Goal: Transaction & Acquisition: Purchase product/service

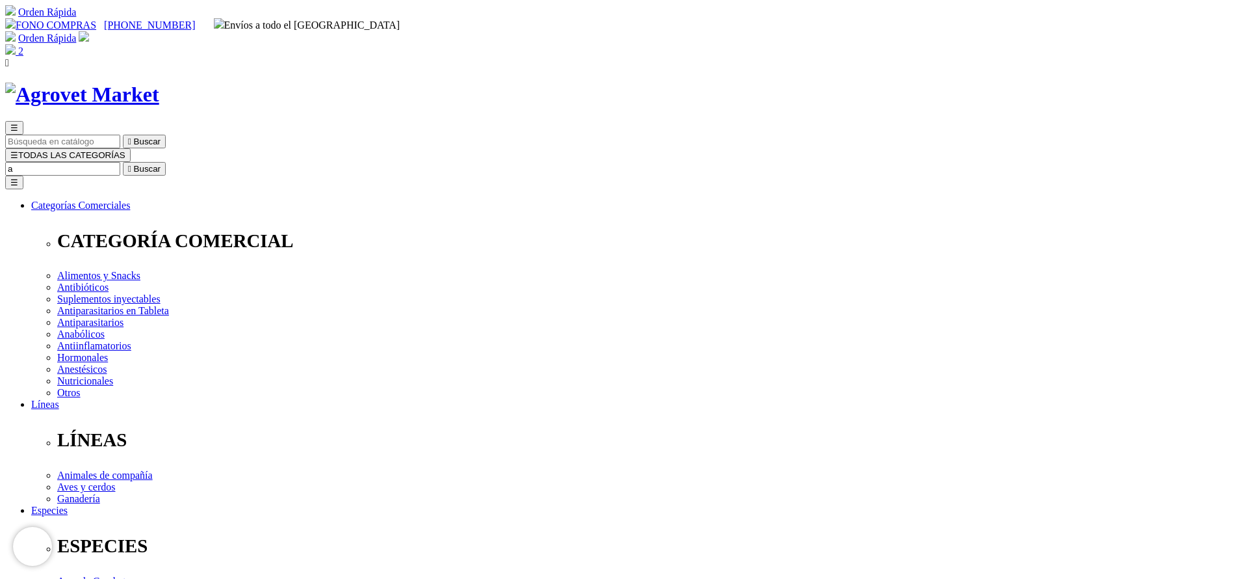
select select "3"
type input "aliin"
click at [123, 162] on button " Buscar" at bounding box center [144, 169] width 43 height 14
click at [120, 162] on input "aliin" at bounding box center [62, 169] width 115 height 14
type input "alizin"
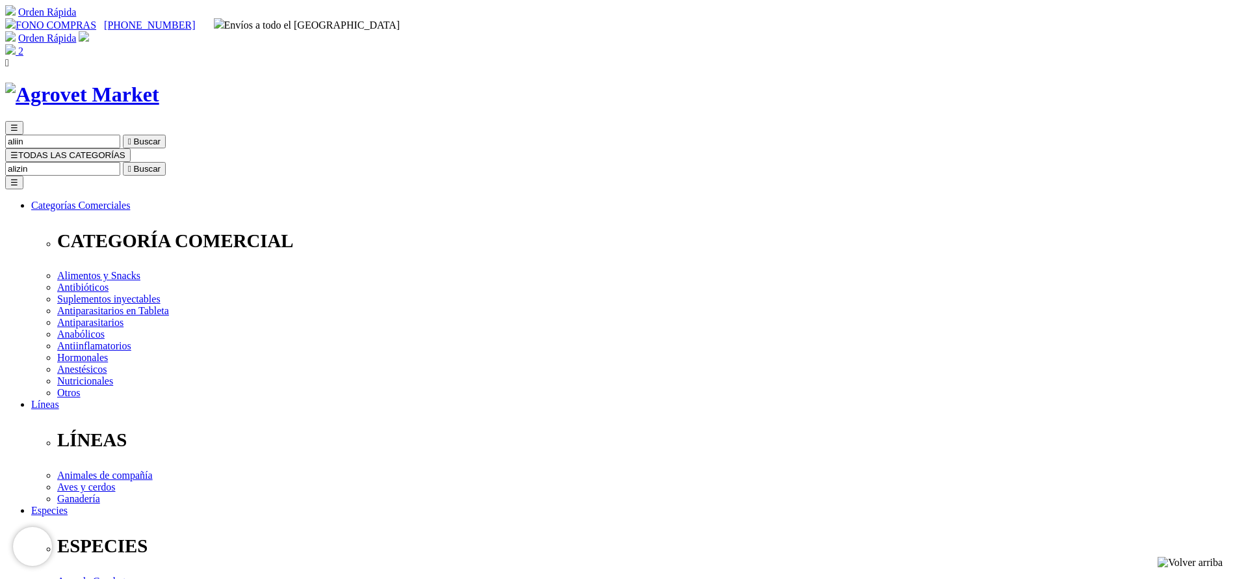
click at [123, 162] on button " Buscar" at bounding box center [144, 169] width 43 height 14
drag, startPoint x: 828, startPoint y: 69, endPoint x: 941, endPoint y: 69, distance: 112.5
click at [941, 121] on div "☰ alizin  Buscar ☰ TODAS LAS CATEGORÍAS alizin  Buscar Toggle navigation ☰ Ca…" at bounding box center [616, 529] width 1223 height 817
click at [194, 162] on input "aliz" at bounding box center [136, 169] width 115 height 14
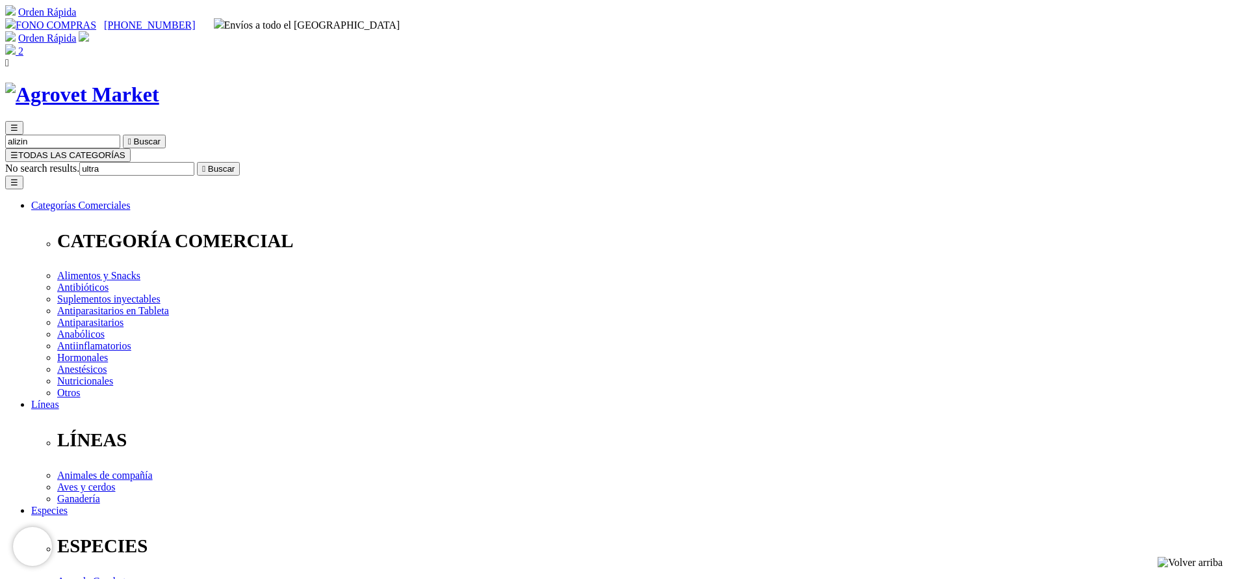
type input "ultra"
click at [197, 162] on button " Buscar" at bounding box center [218, 169] width 43 height 14
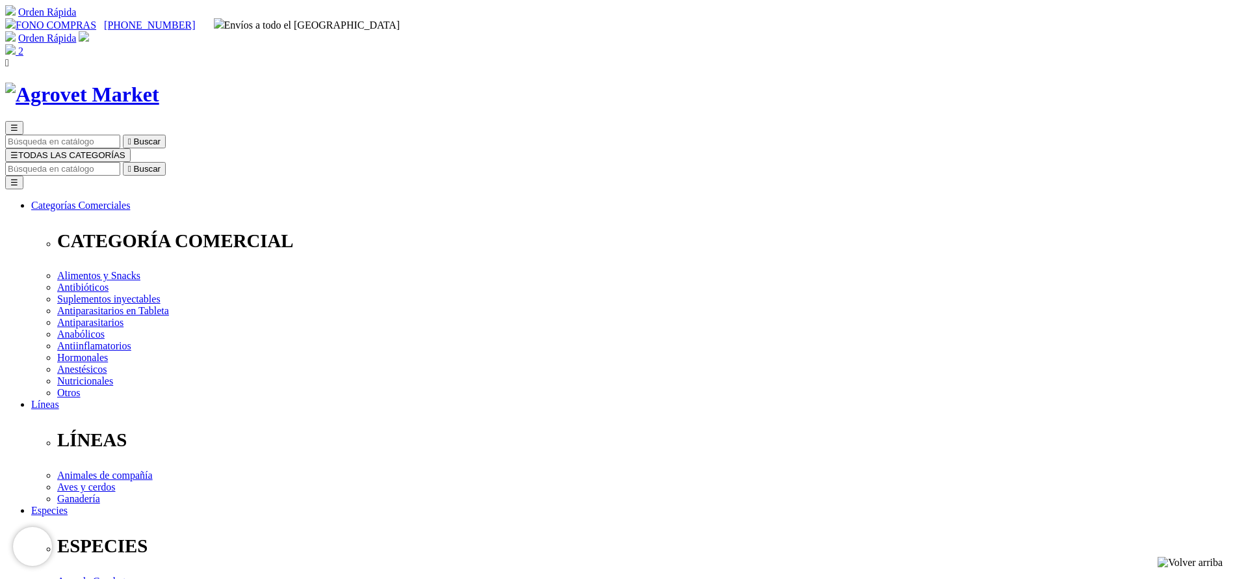
copy div "Ultrametrin® 600"
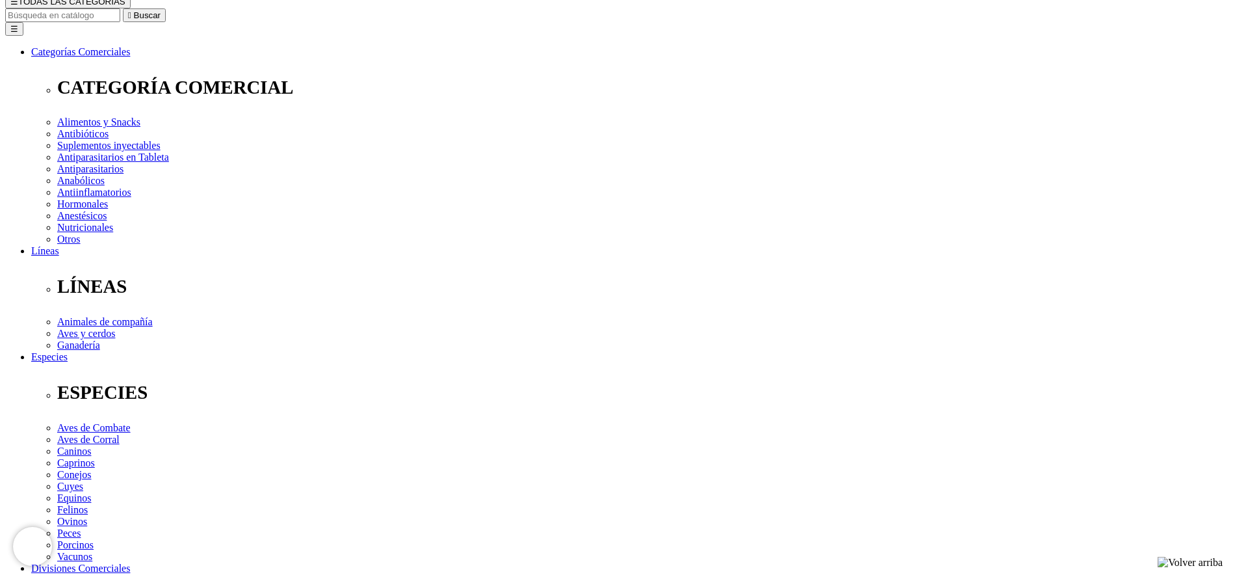
scroll to position [293, 0]
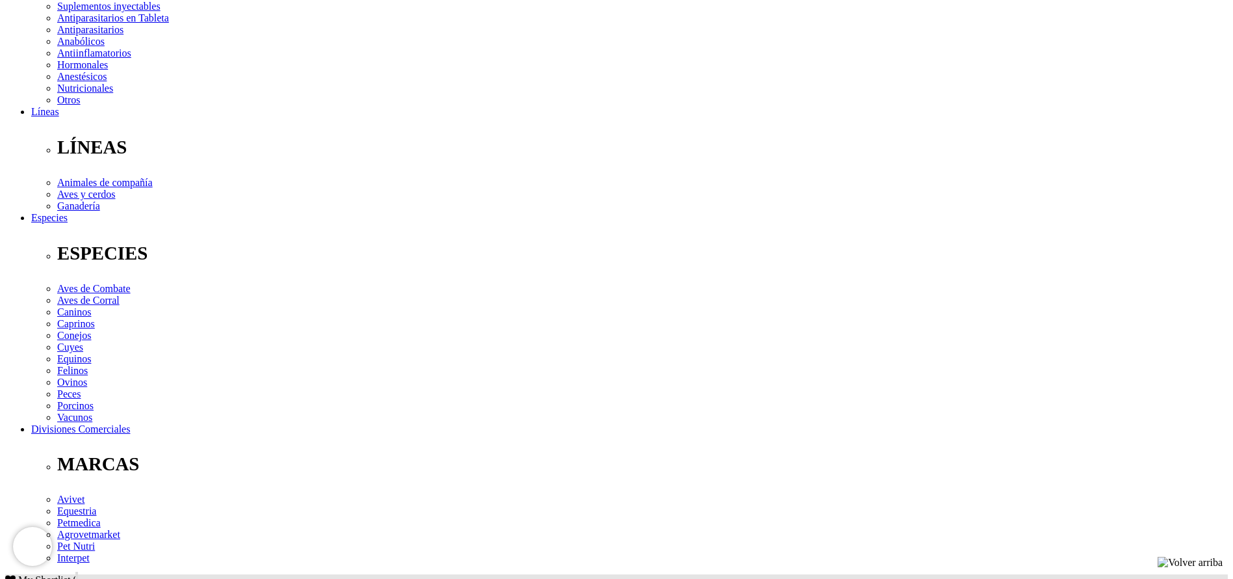
copy div "Combate la garrapata común del bovino Boophilus microplus y otras especies de g…"
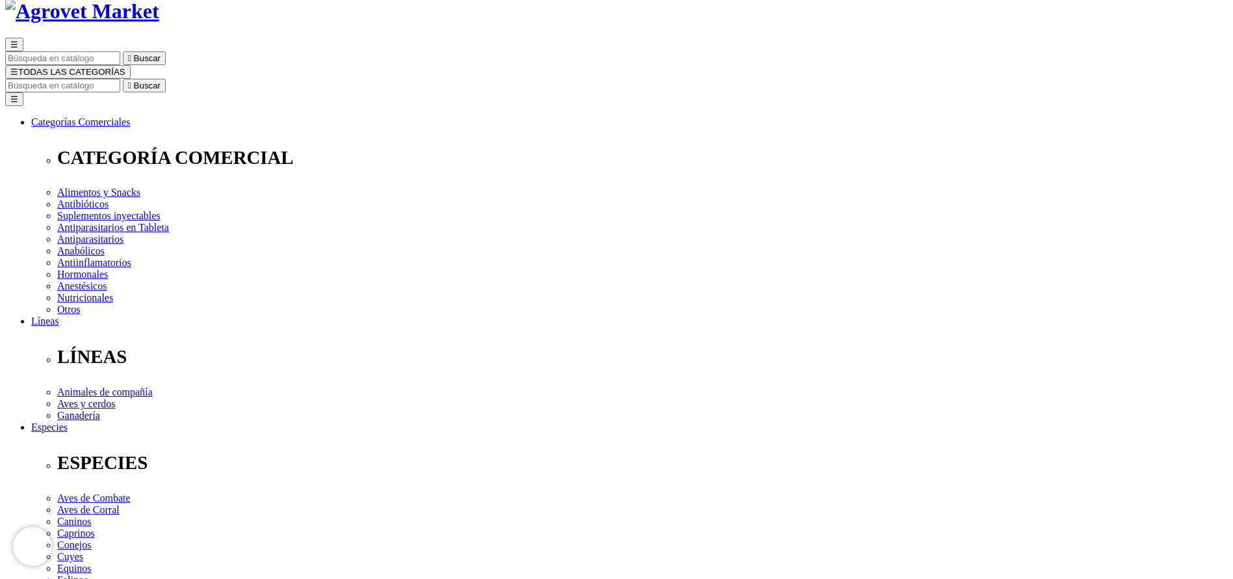
scroll to position [0, 0]
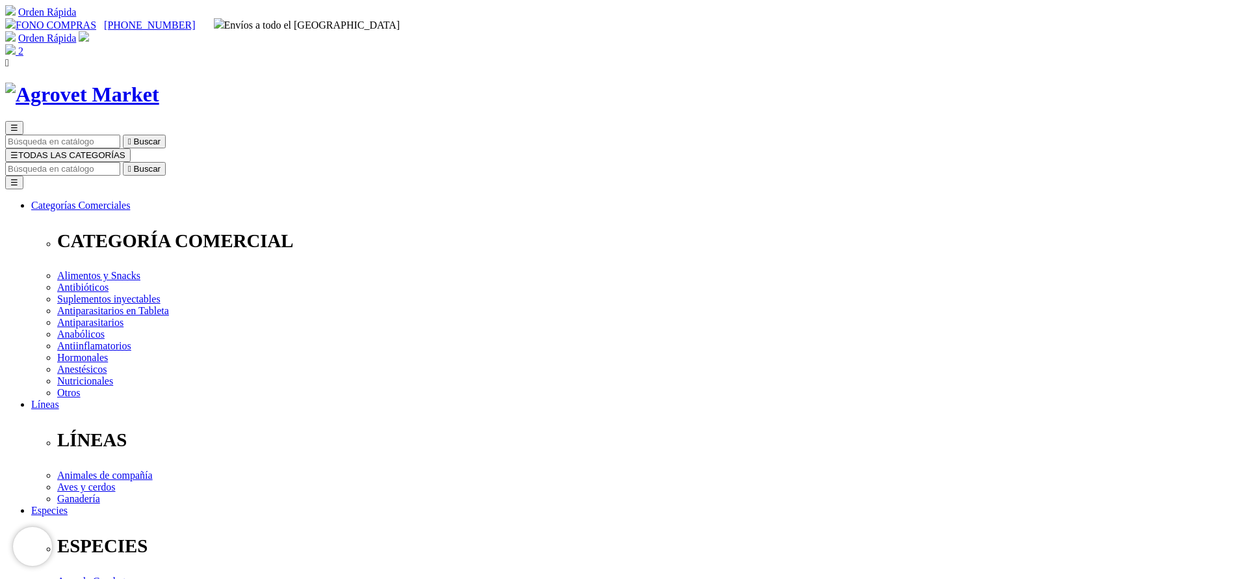
click at [120, 162] on input "Buscar" at bounding box center [62, 169] width 115 height 14
type input "flor"
click at [123, 162] on button " Buscar" at bounding box center [144, 169] width 43 height 14
drag, startPoint x: 783, startPoint y: 416, endPoint x: 775, endPoint y: 428, distance: 14.4
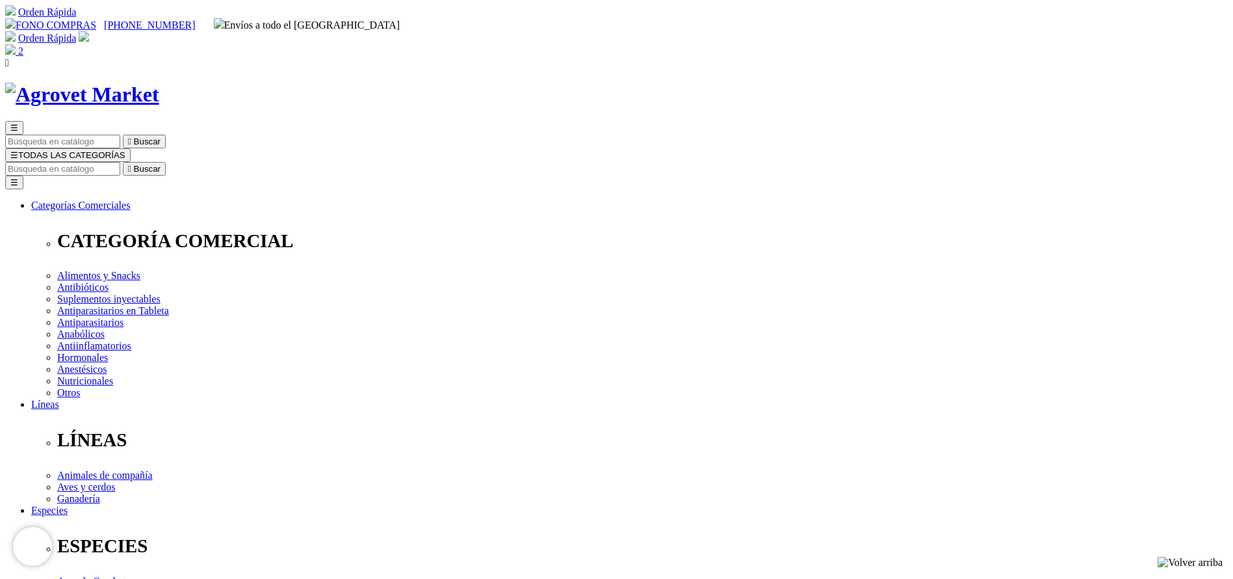
select select "84"
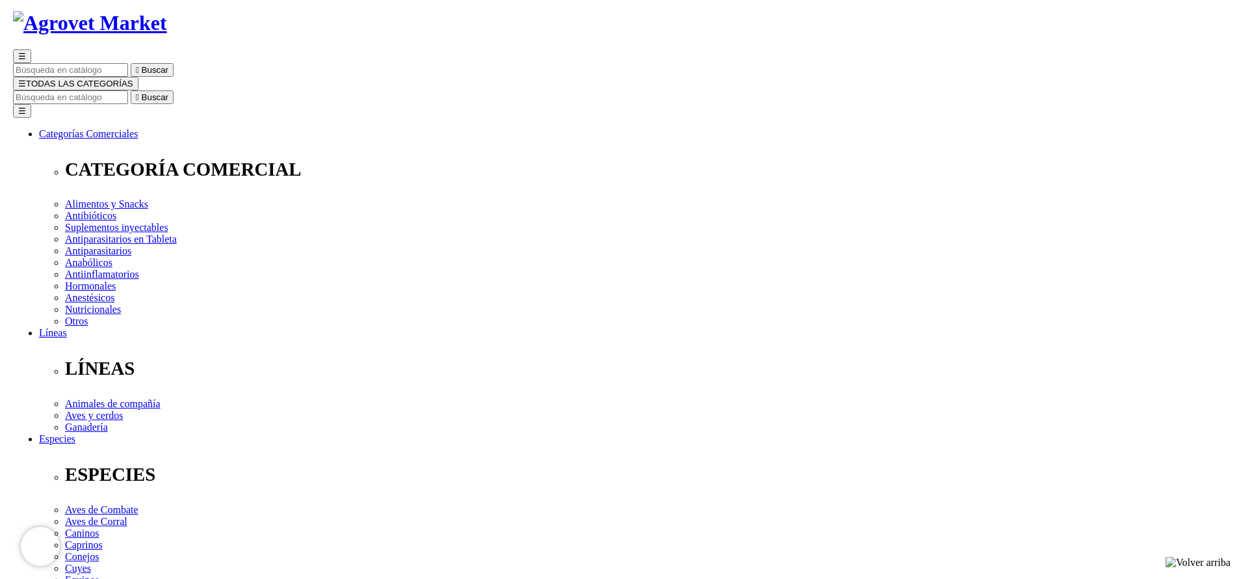
scroll to position [98, 0]
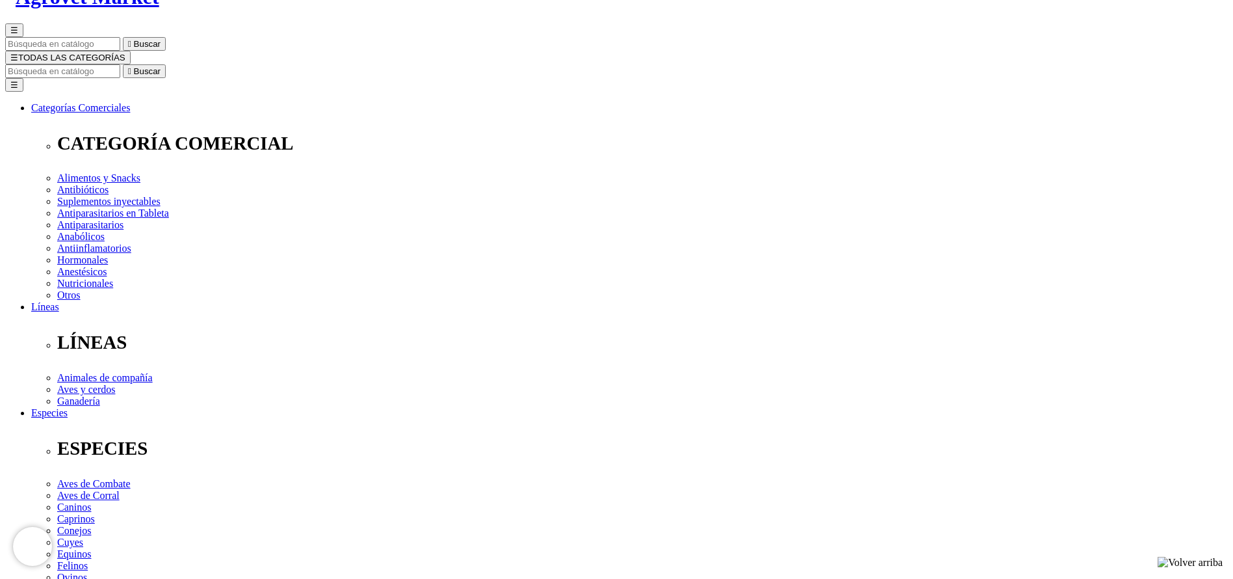
select select "84"
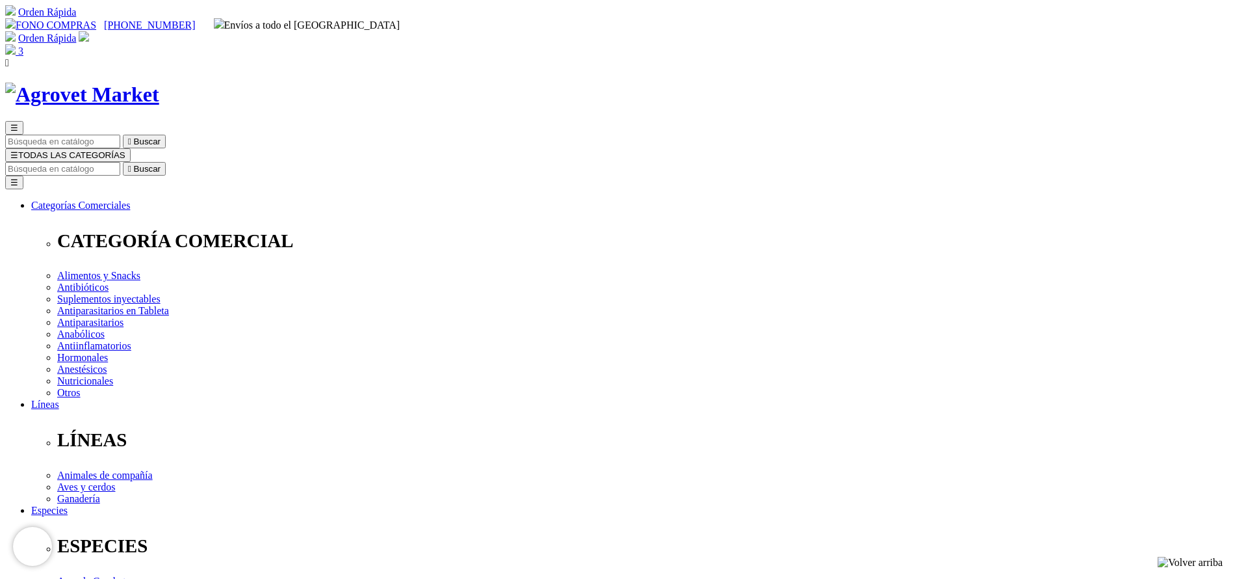
click at [120, 162] on input "Buscar" at bounding box center [62, 169] width 115 height 14
type input "bovim"
click at [123, 162] on button " Buscar" at bounding box center [144, 169] width 43 height 14
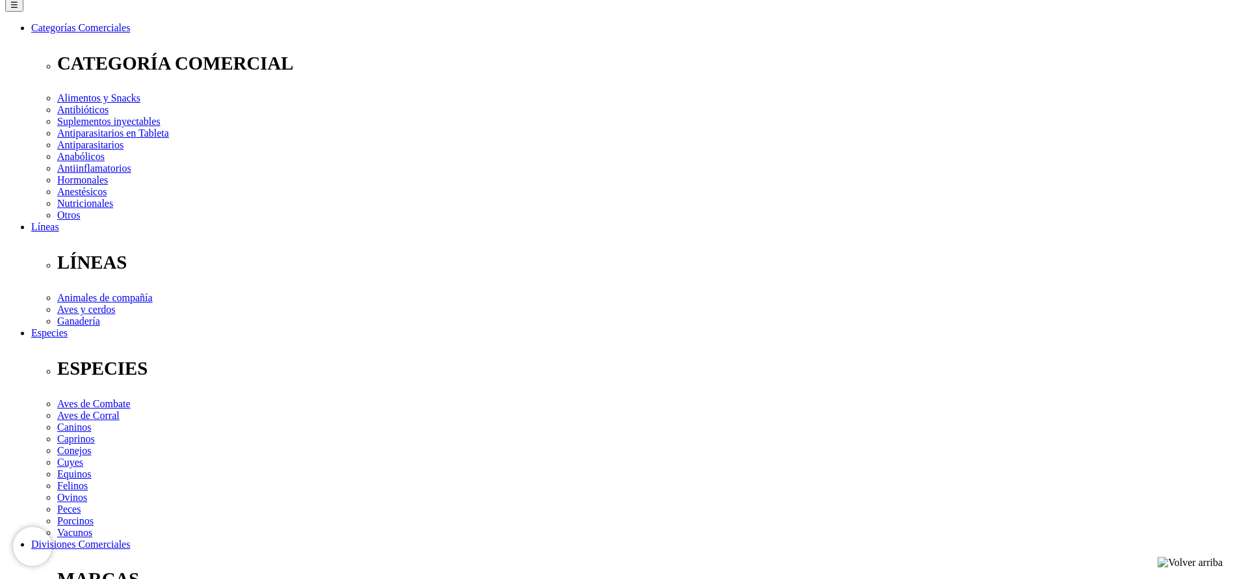
scroll to position [195, 0]
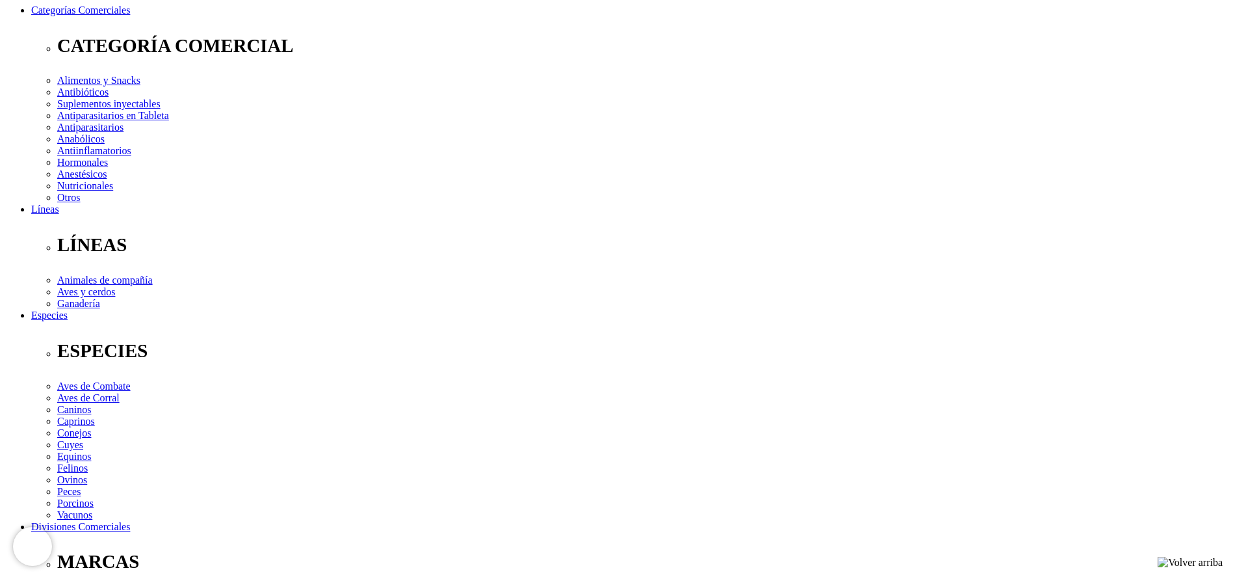
copy div "Tratamiento y control de parásitos internos (nematodos gastrointestinales,pulmo…"
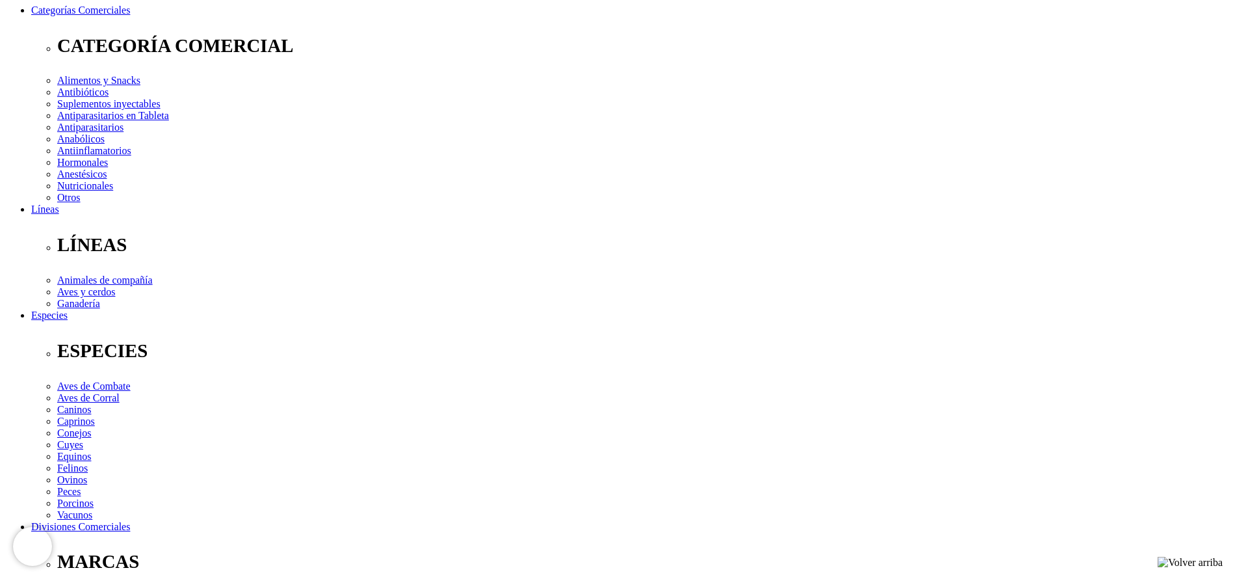
scroll to position [0, 0]
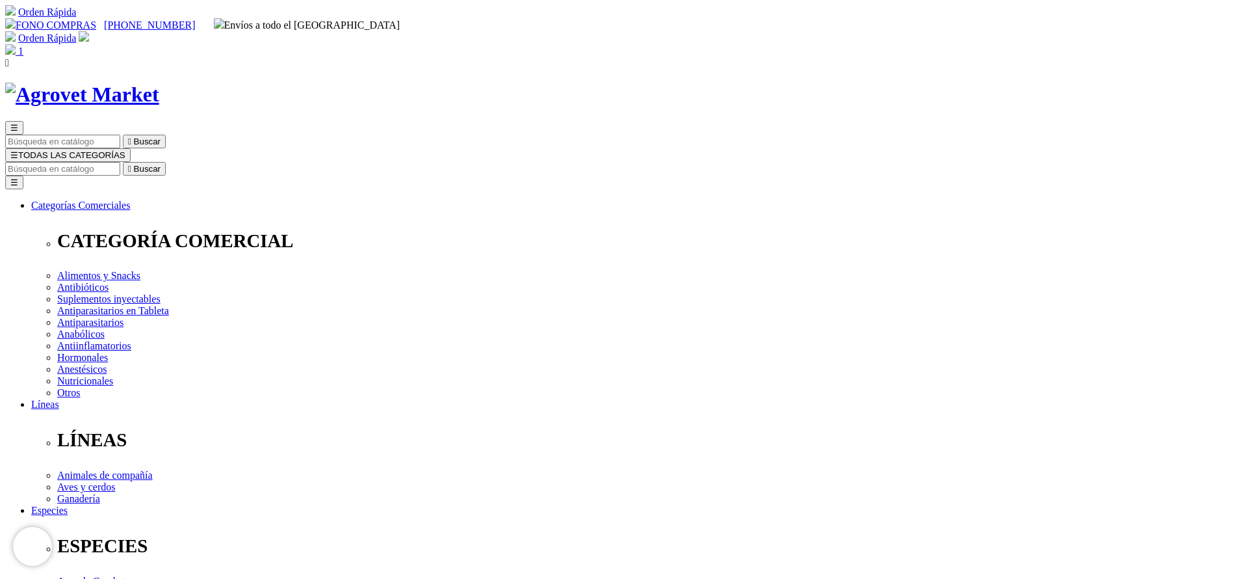
click at [120, 162] on input "Buscar" at bounding box center [62, 169] width 115 height 14
type input "PROVEN"
click at [123, 162] on button " Buscar" at bounding box center [144, 169] width 43 height 14
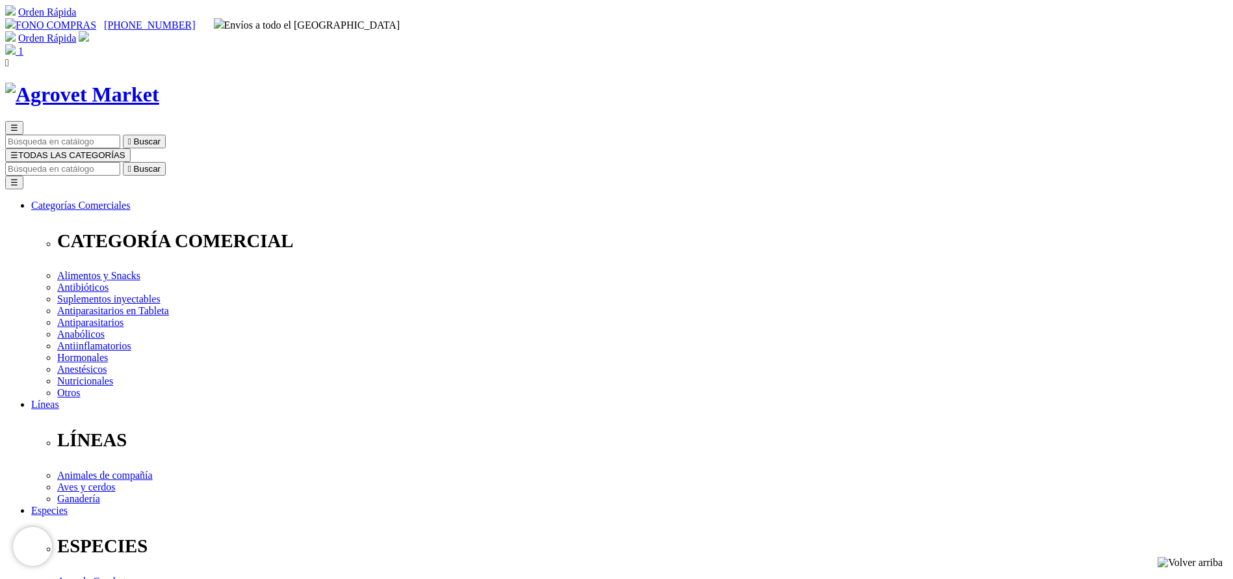
copy div "Proventis® 20"
drag, startPoint x: 634, startPoint y: 397, endPoint x: 639, endPoint y: 406, distance: 9.6
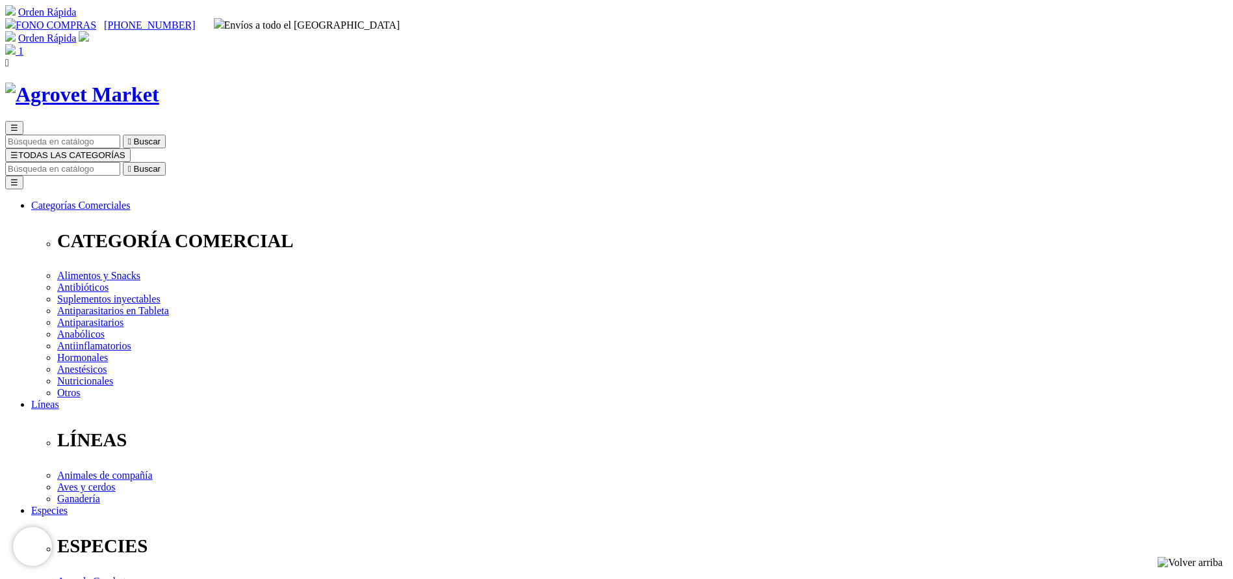
select select "106"
click at [120, 162] on input "Buscar" at bounding box center [62, 169] width 115 height 14
click at [386, 162] on input "castra" at bounding box center [327, 169] width 115 height 14
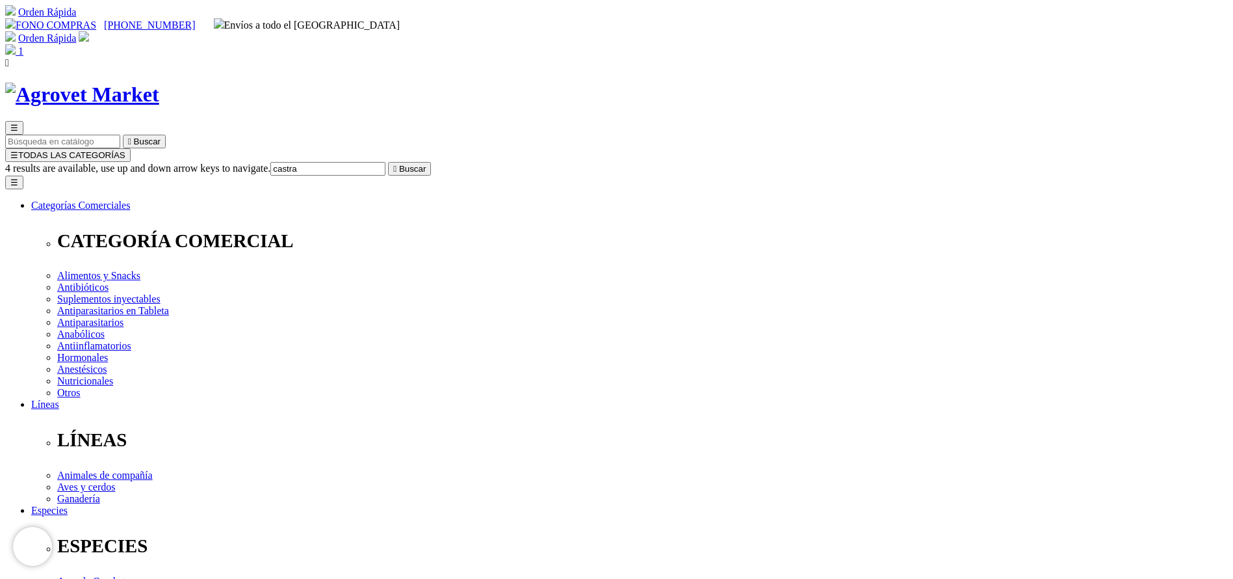
click at [386, 162] on input "castra" at bounding box center [327, 169] width 115 height 14
type input "colo"
click at [388, 162] on button " Buscar" at bounding box center [409, 169] width 43 height 14
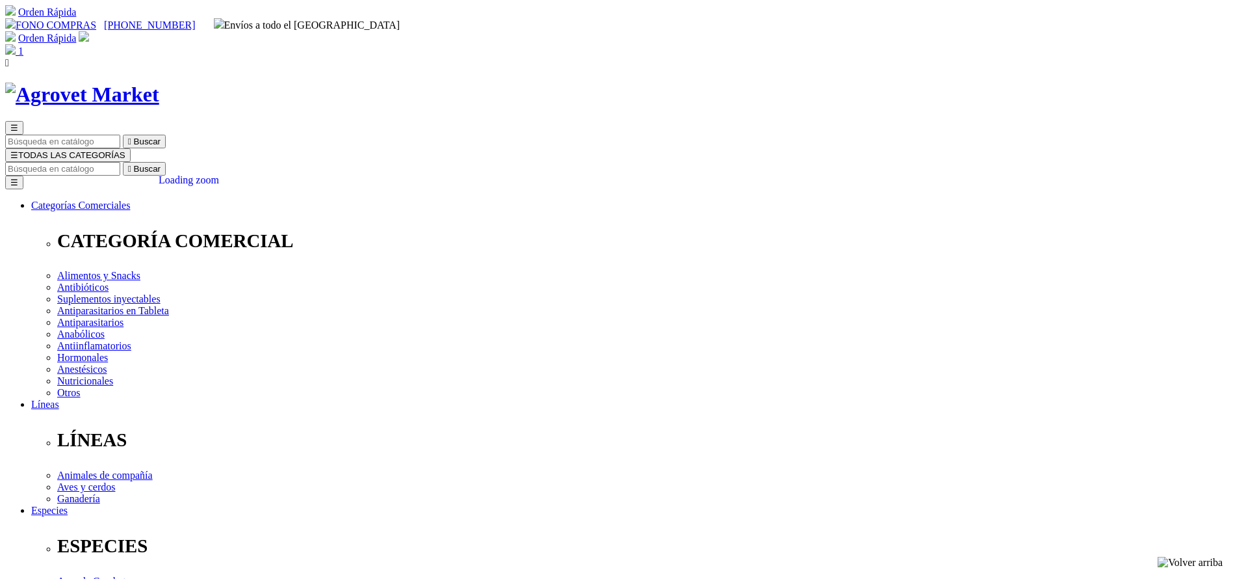
copy div "Coloidex® Multivitaminado"
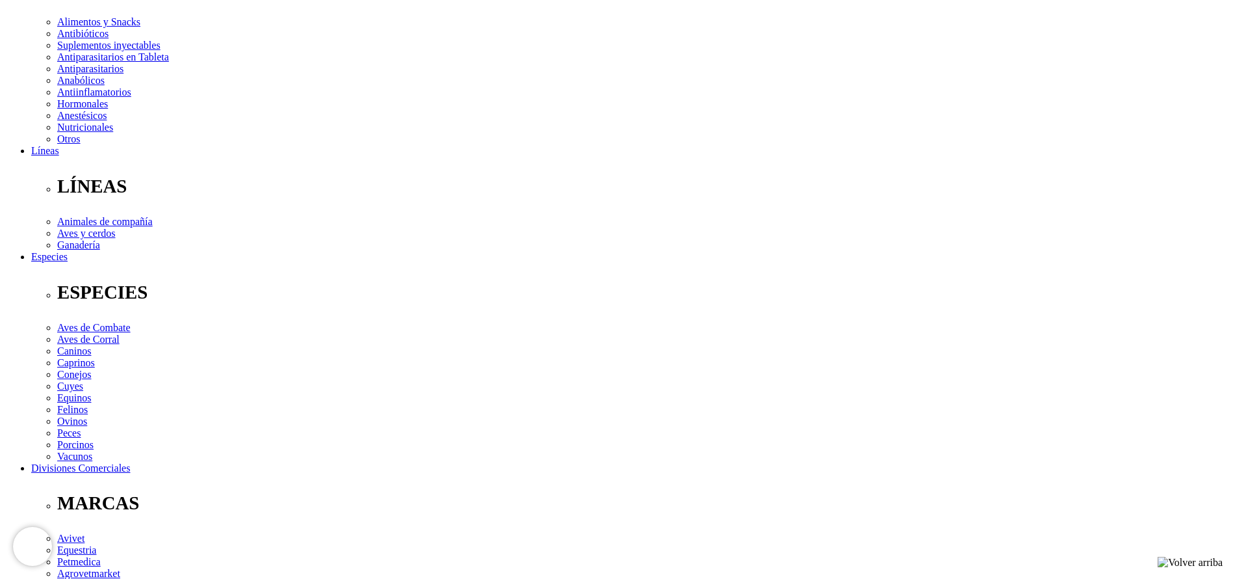
scroll to position [293, 0]
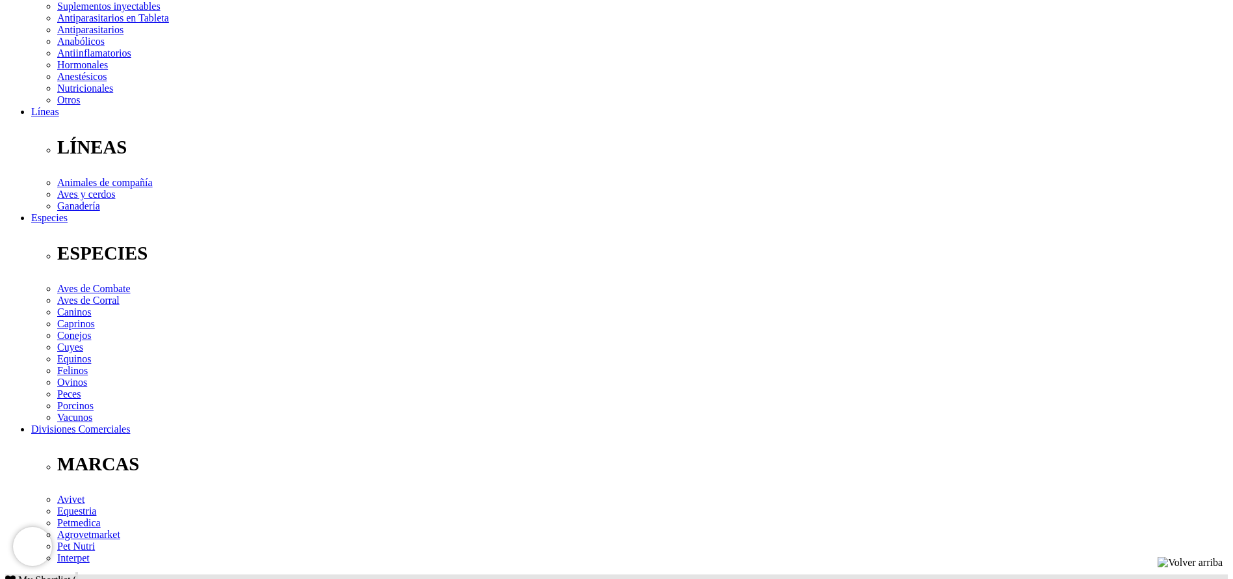
copy div "Para el tratamiento y prevención de las deficiencias de calcio y vitaminas pres…"
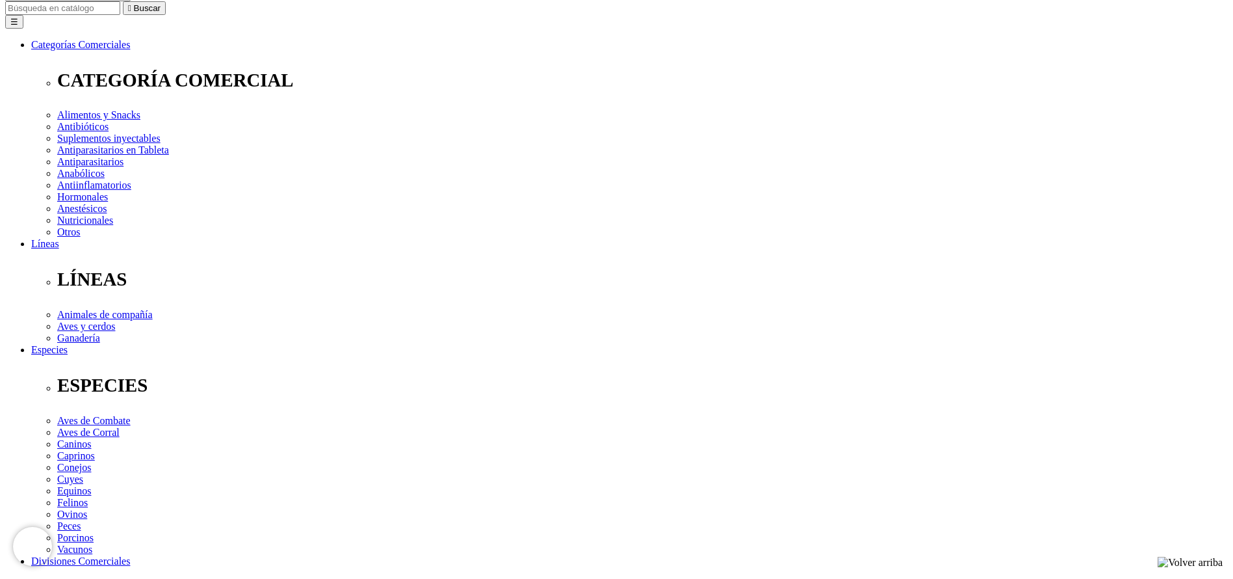
scroll to position [0, 0]
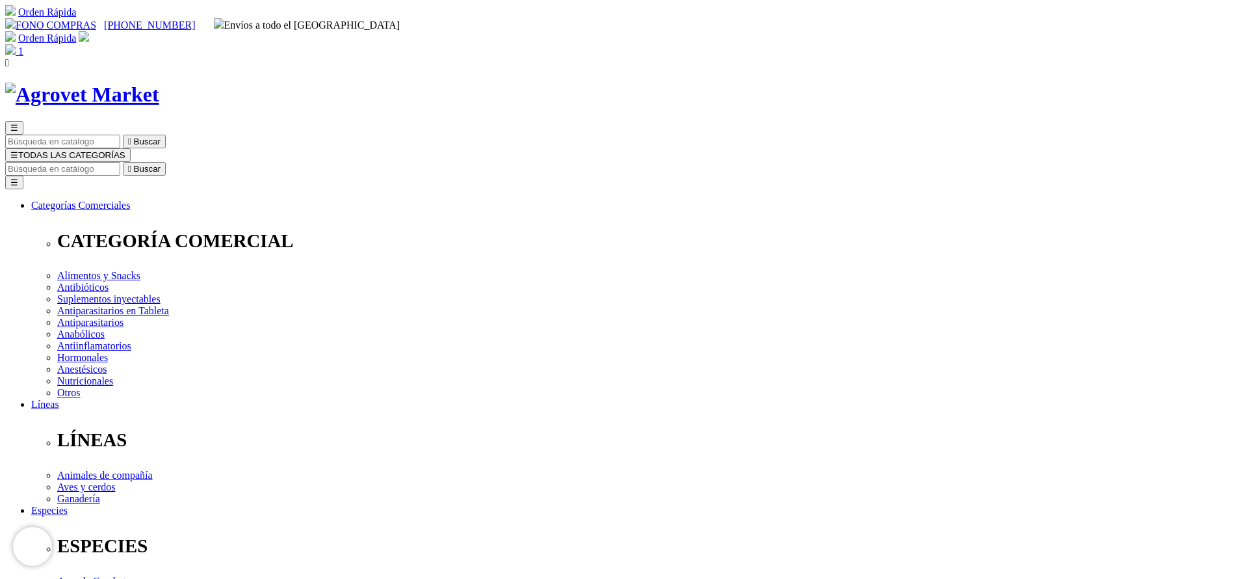
click at [120, 162] on input "Buscar" at bounding box center [62, 169] width 115 height 14
type input "iver"
click at [123, 162] on button " Buscar" at bounding box center [144, 169] width 43 height 14
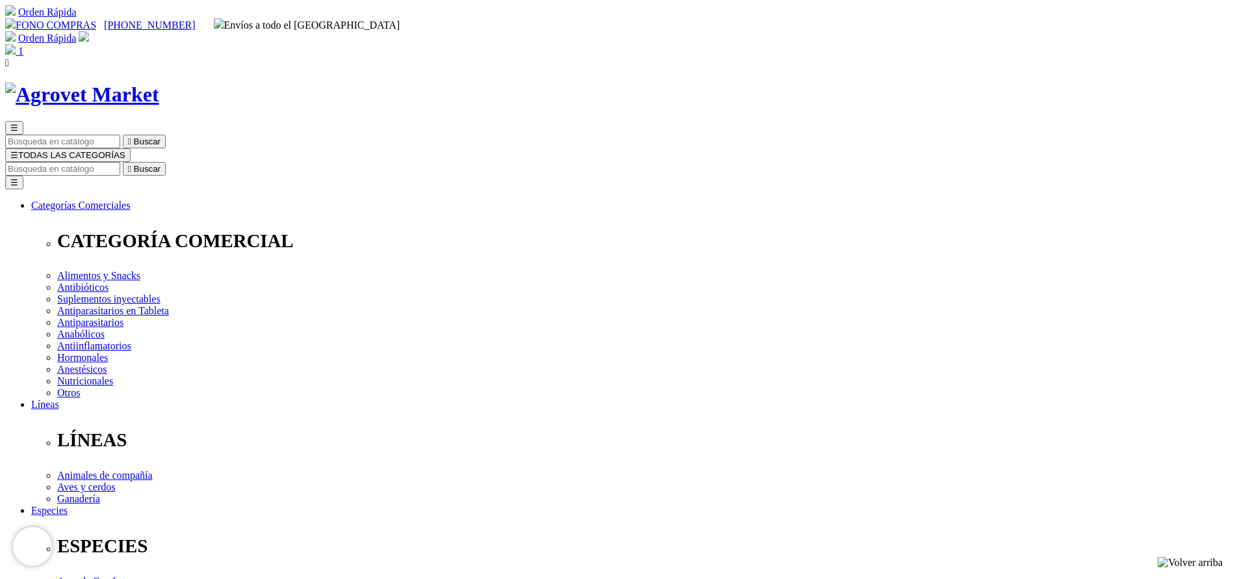
select select "50"
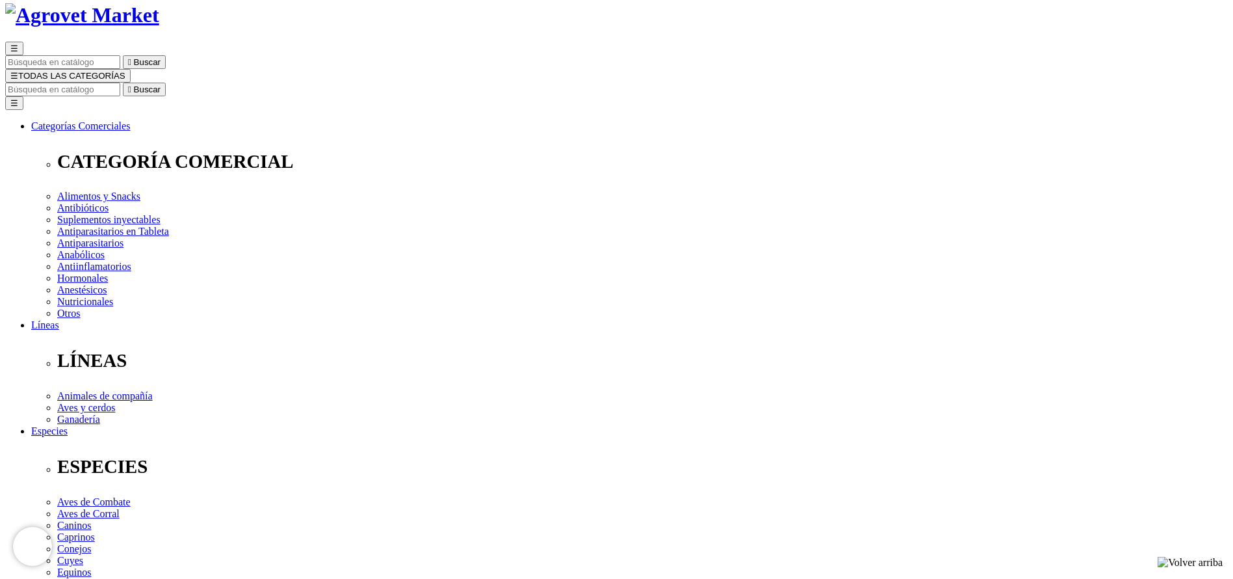
scroll to position [98, 0]
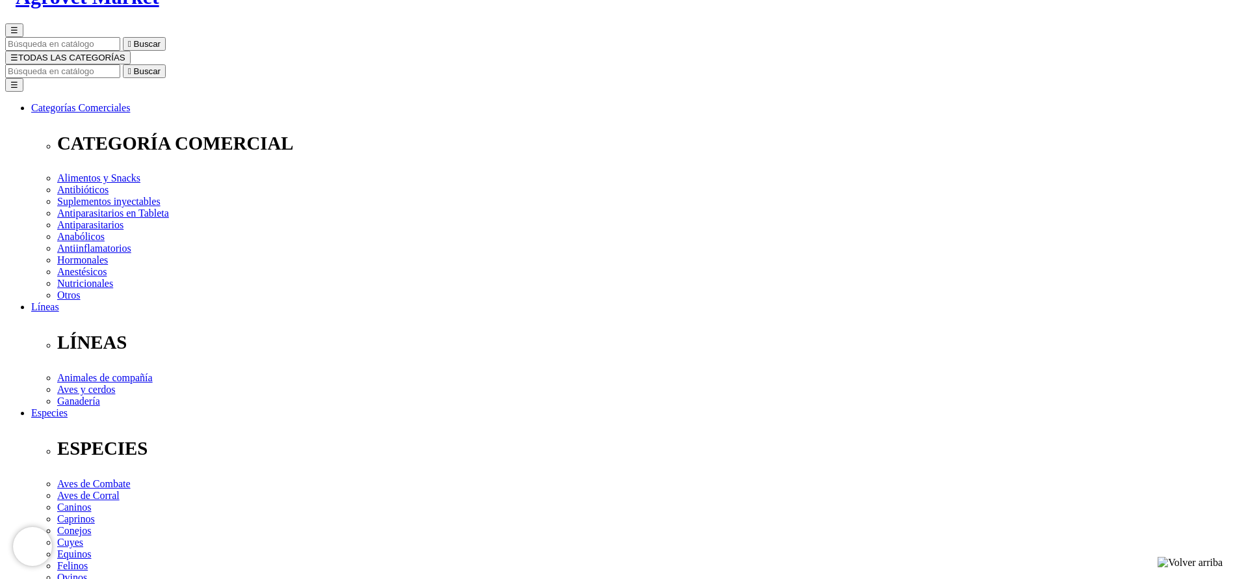
select select "50"
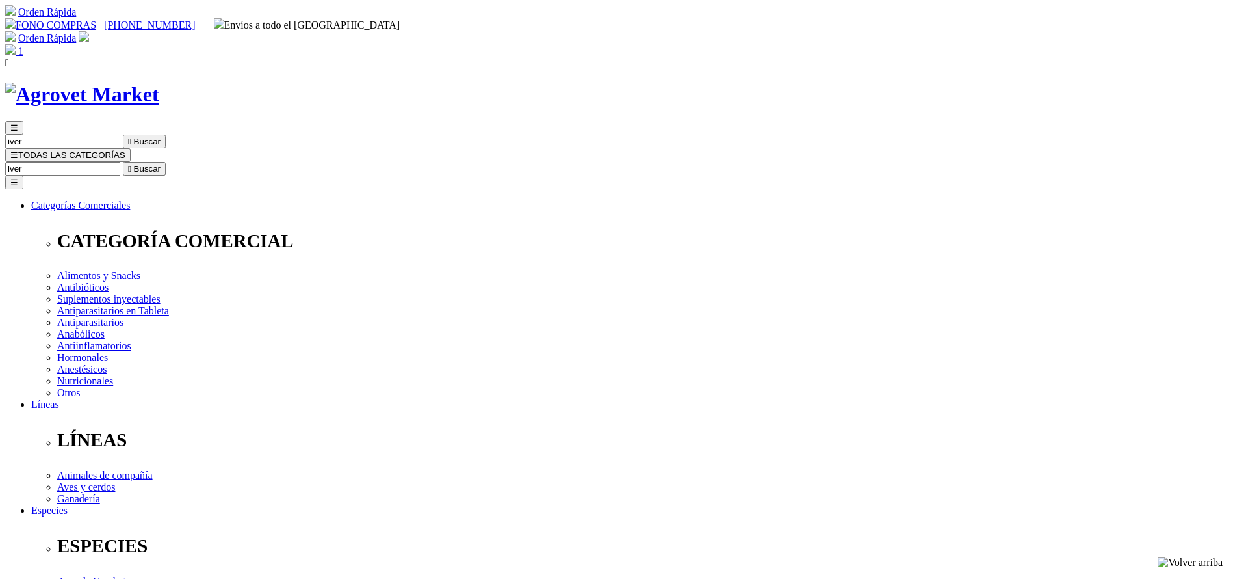
select select "52"
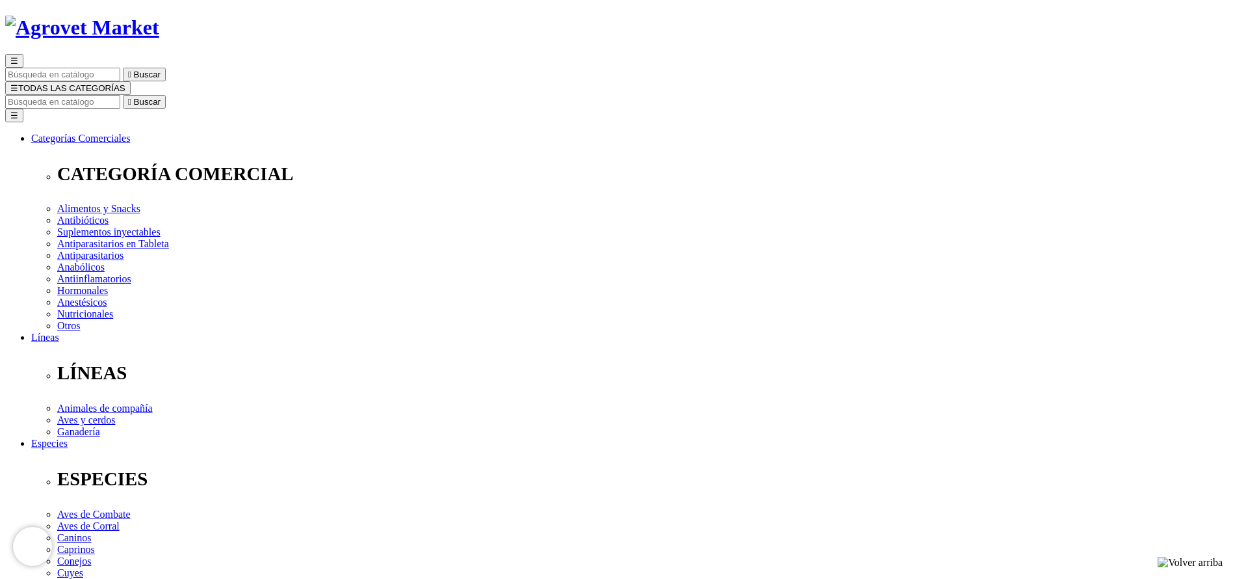
scroll to position [98, 0]
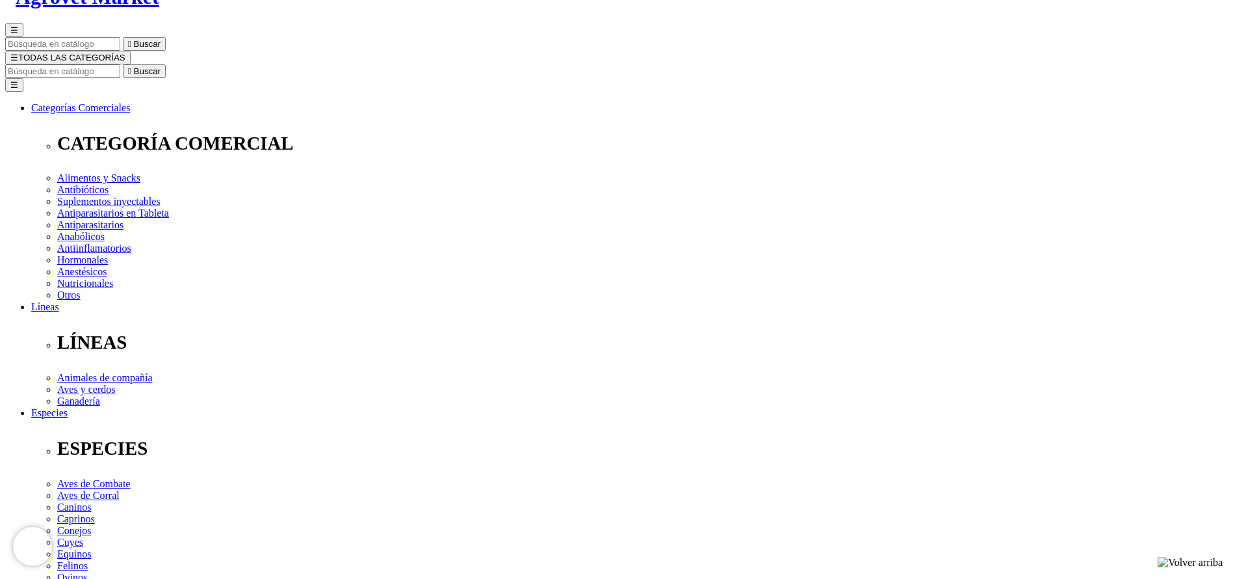
select select "52"
radio input "true"
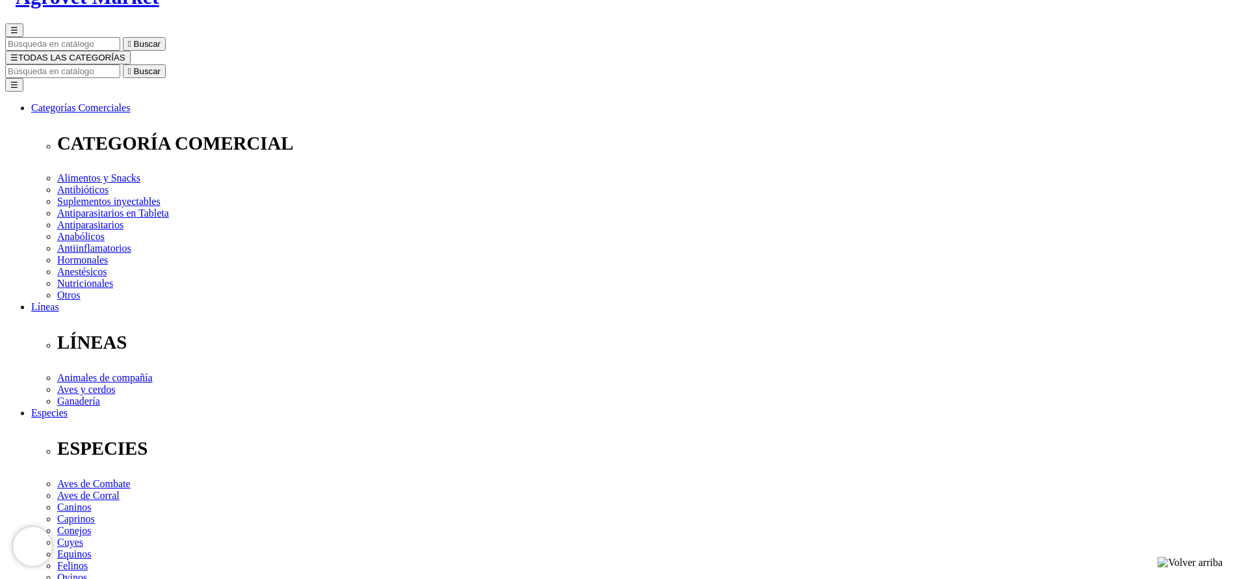
select select "53"
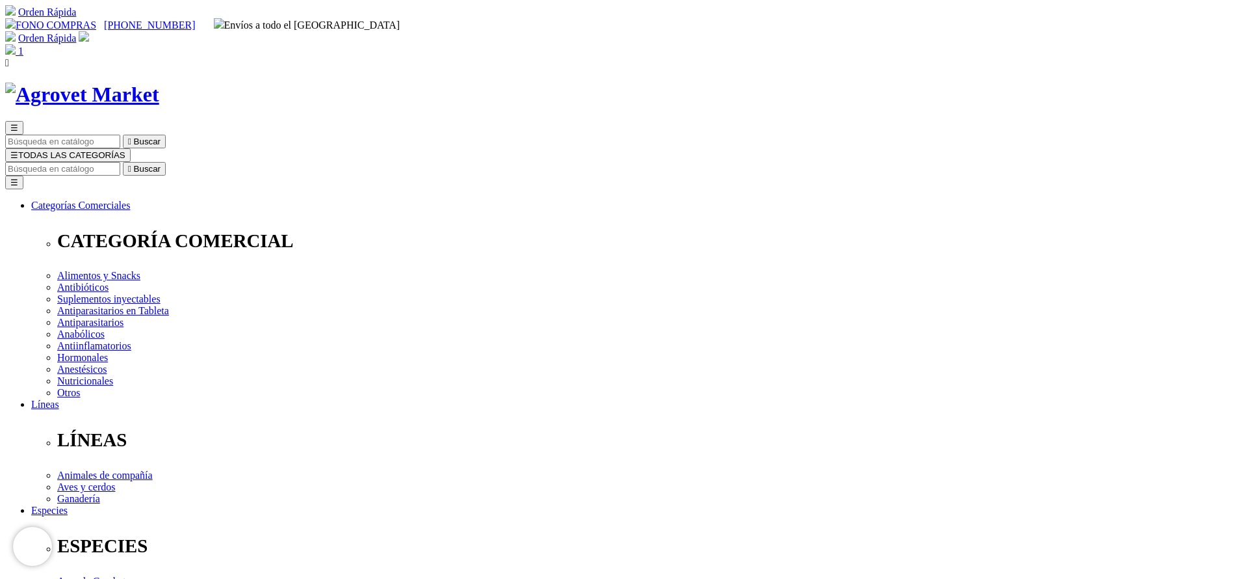
drag, startPoint x: 675, startPoint y: 262, endPoint x: 627, endPoint y: 257, distance: 47.7
copy span "S/401.00"
click at [120, 162] on input "Buscar" at bounding box center [62, 169] width 115 height 14
type input "prore"
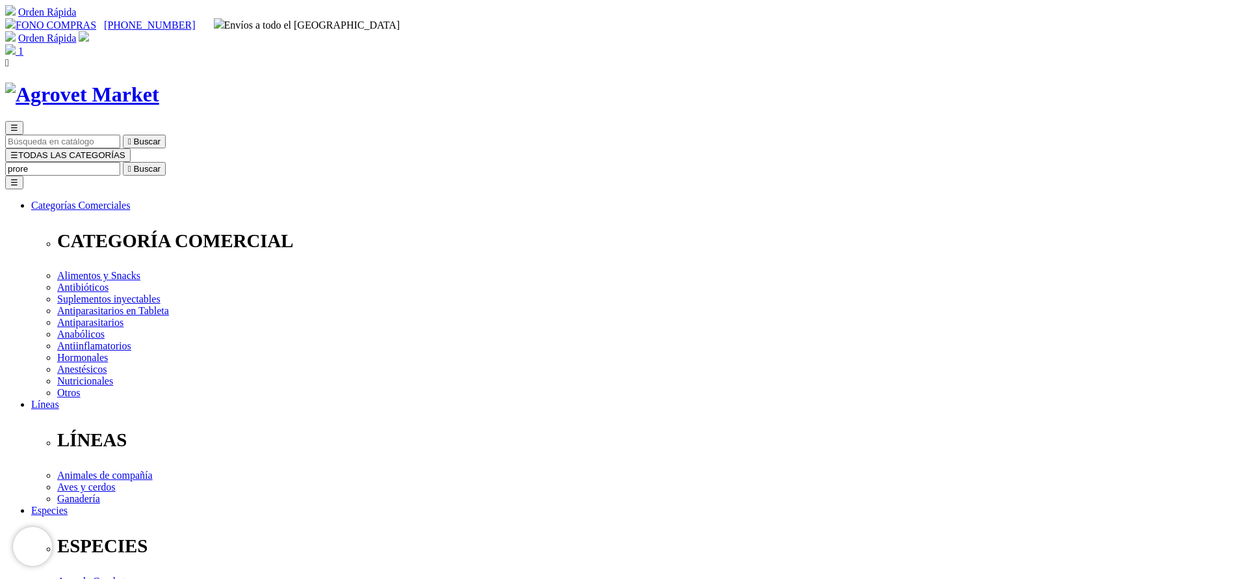
click at [123, 162] on button " Buscar" at bounding box center [144, 169] width 43 height 14
drag, startPoint x: 651, startPoint y: 416, endPoint x: 651, endPoint y: 426, distance: 9.8
select select "410"
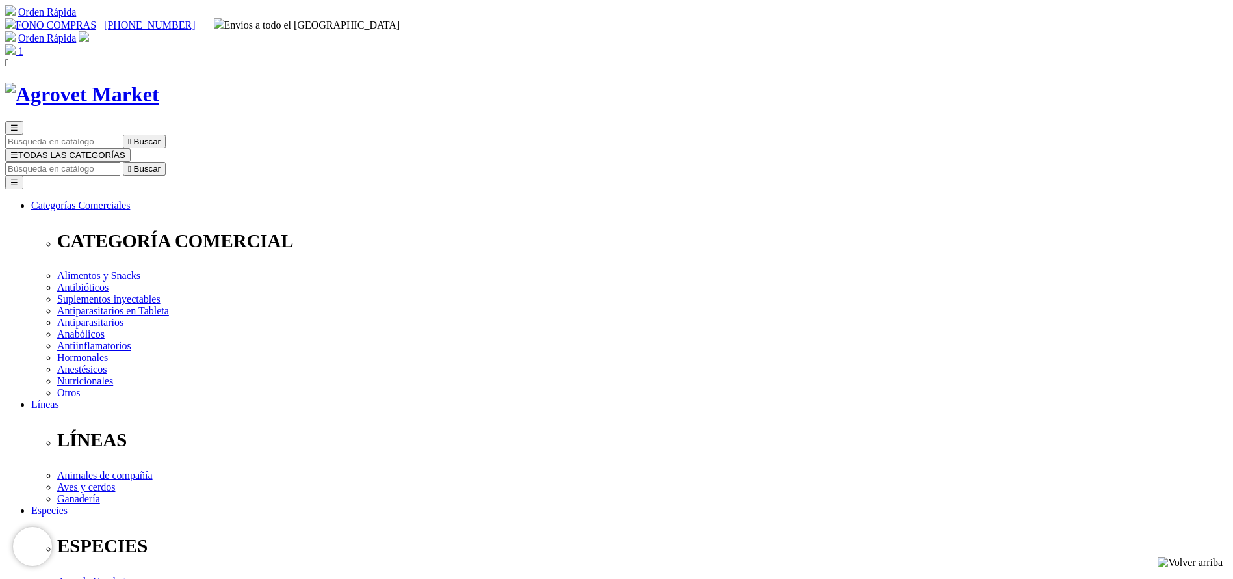
select select "410"
copy div "Prorenal® CKD Px"
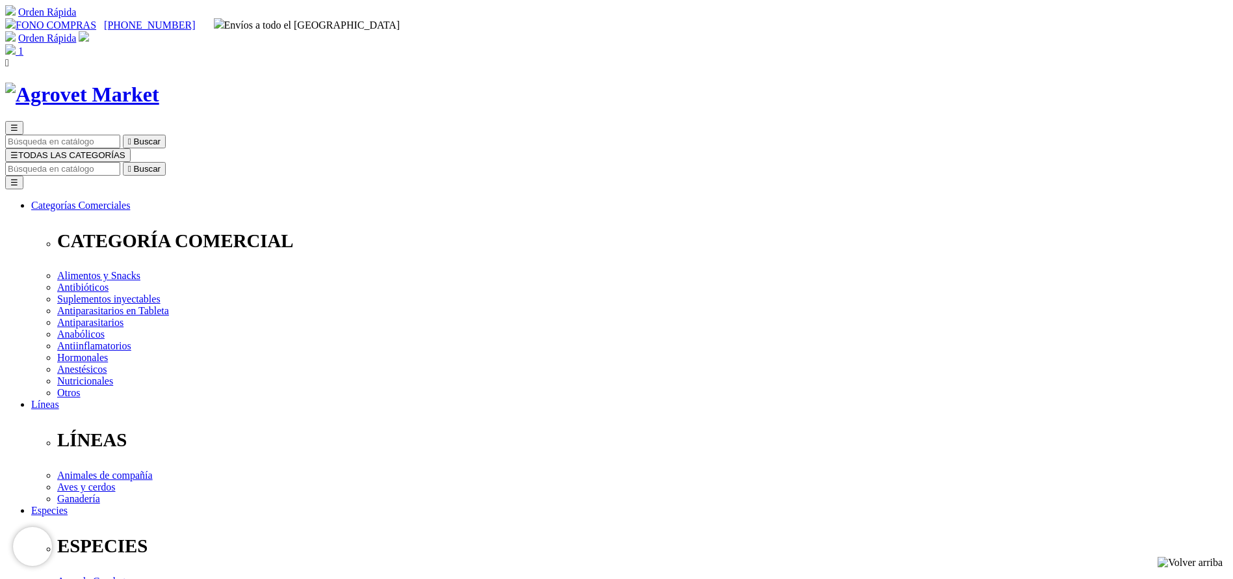
select select "410"
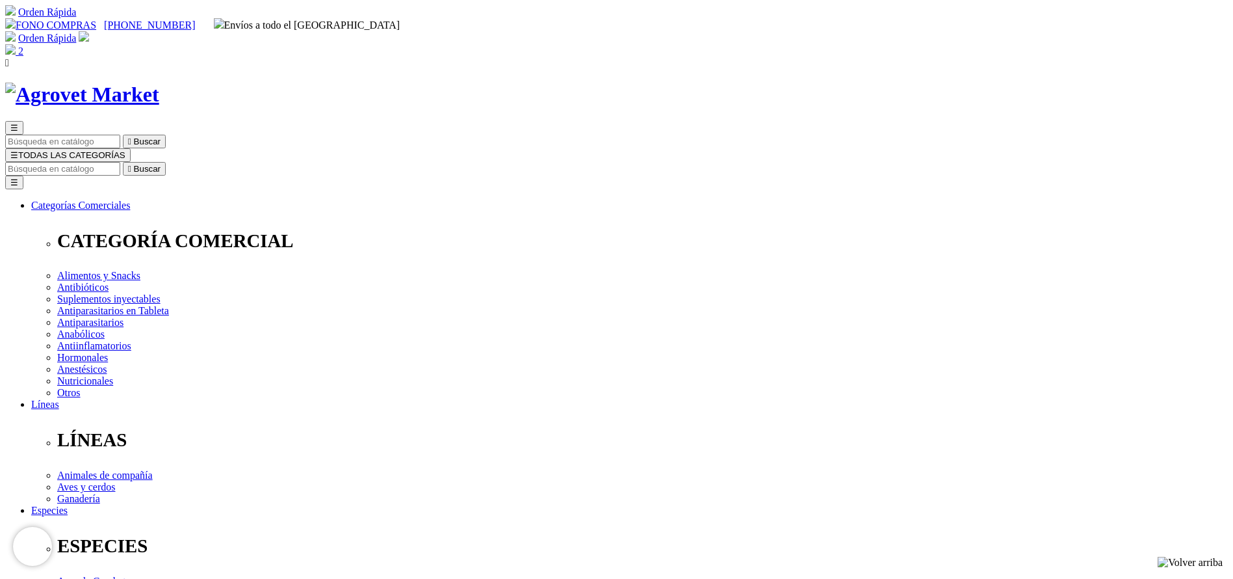
click at [120, 162] on input "Buscar" at bounding box center [62, 169] width 115 height 14
type input "prove"
click at [123, 162] on button " Buscar" at bounding box center [144, 169] width 43 height 14
click at [120, 162] on input "prove" at bounding box center [62, 169] width 115 height 14
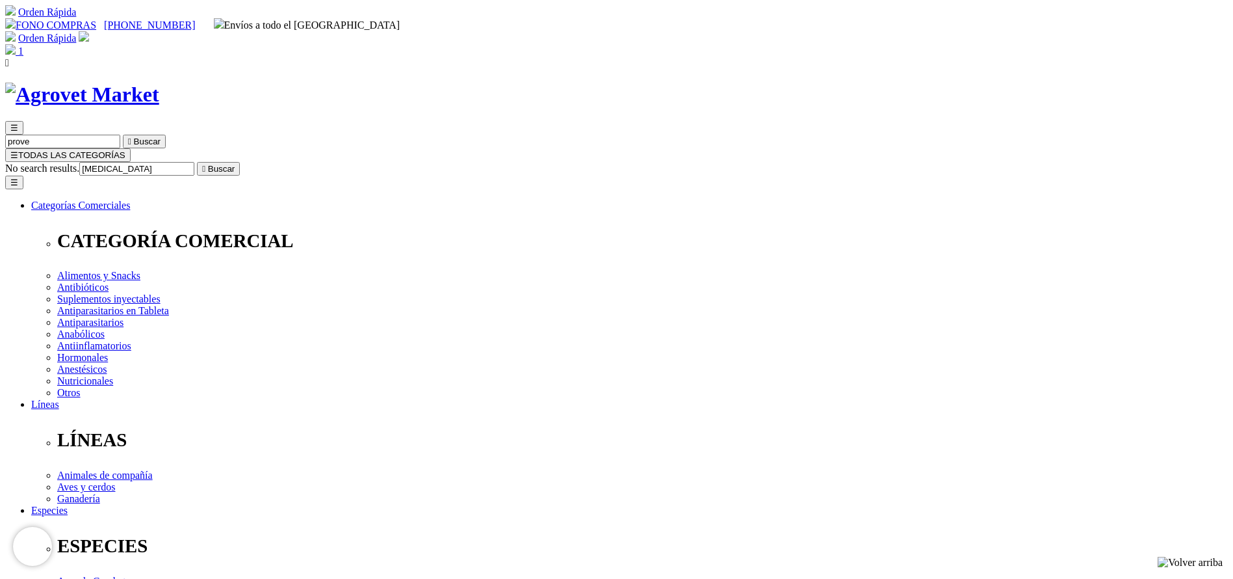
type input "[MEDICAL_DATA]"
click at [197, 162] on button " Buscar" at bounding box center [218, 169] width 43 height 14
